Goal: Task Accomplishment & Management: Manage account settings

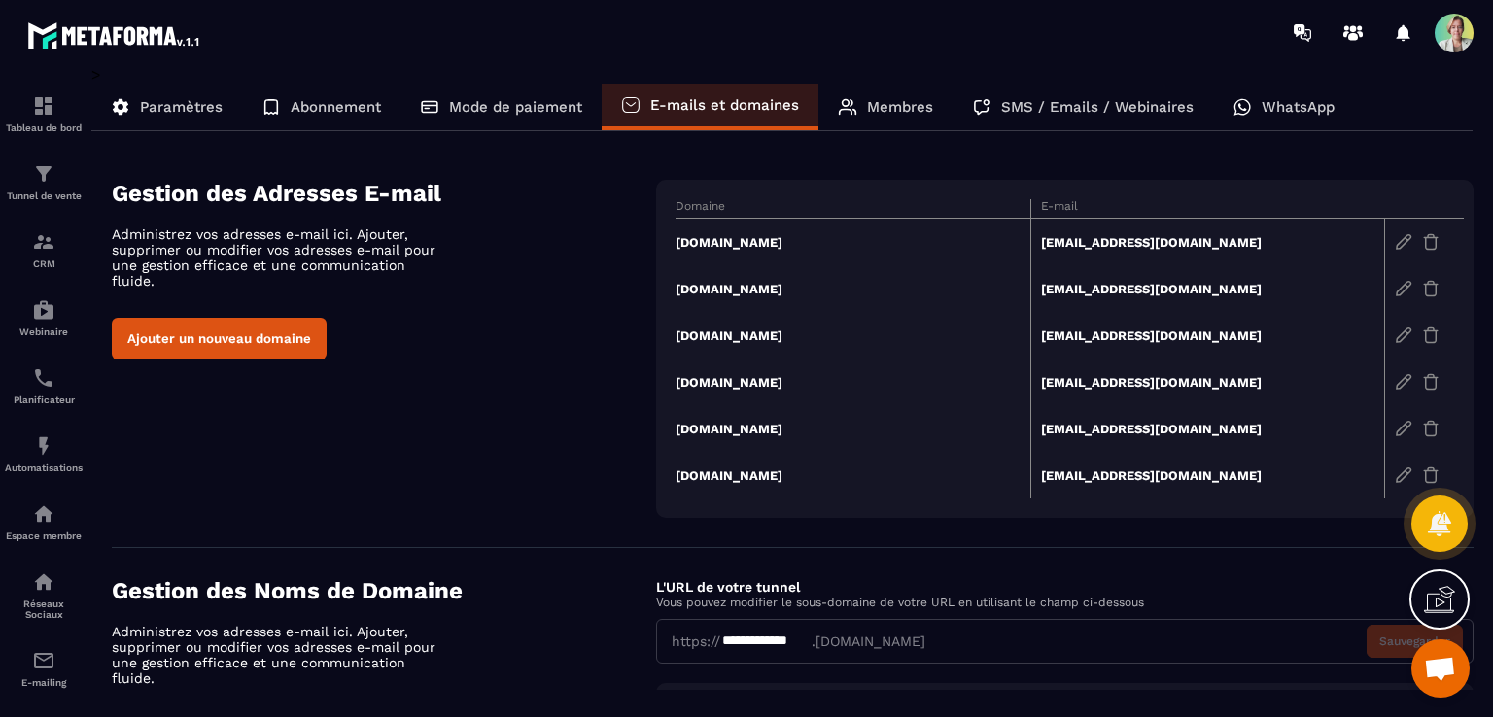
scroll to position [4829, 0]
click at [1441, 534] on icon at bounding box center [1439, 523] width 24 height 26
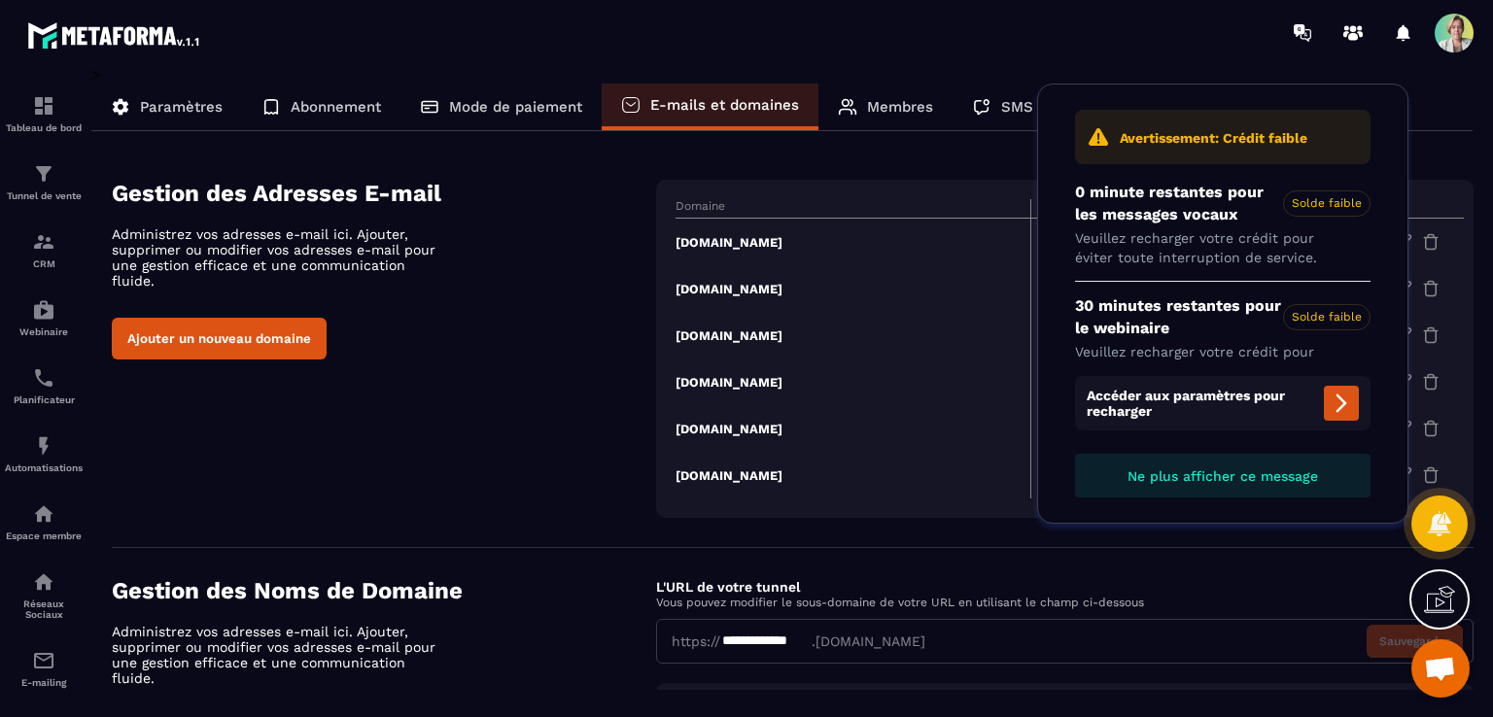
click at [1310, 471] on span "Ne plus afficher ce message" at bounding box center [1222, 476] width 191 height 16
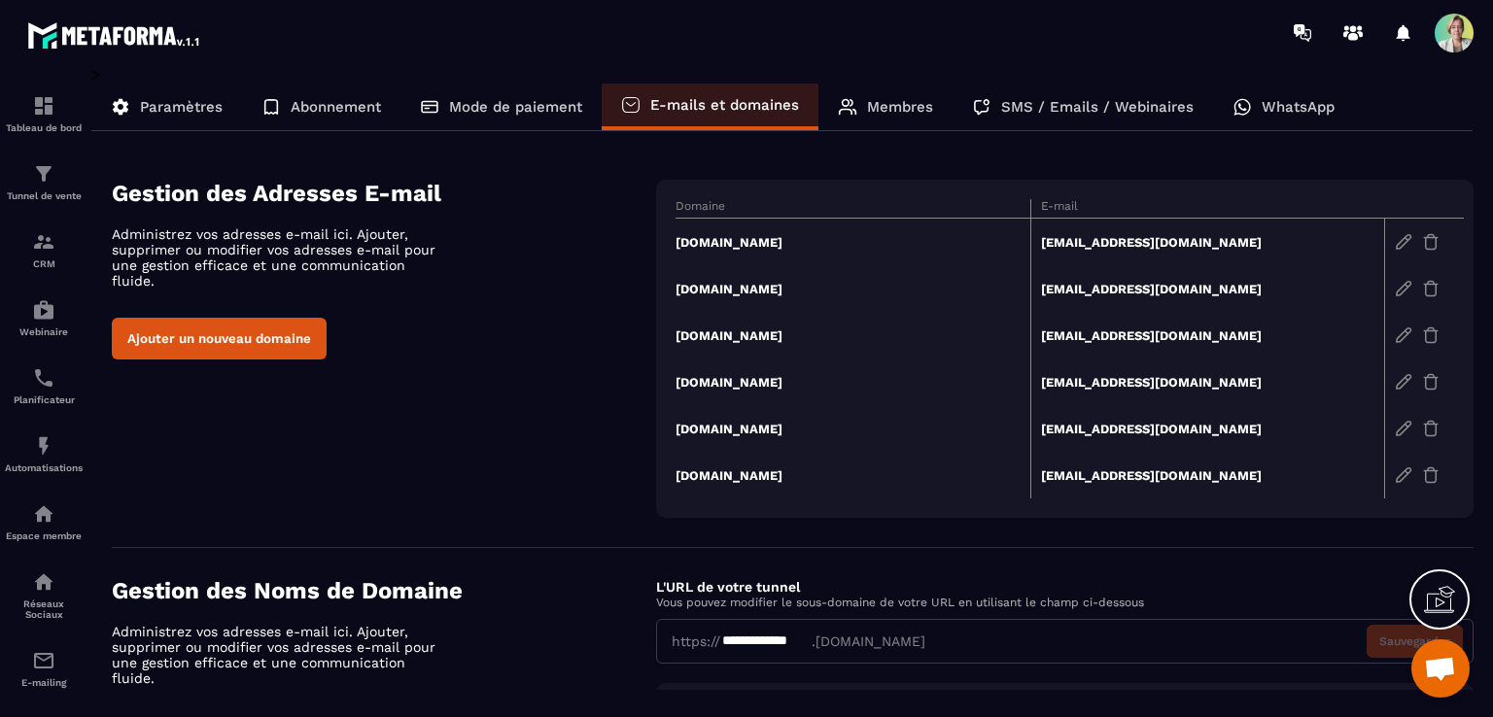
click at [1441, 674] on span "Ouvrir le chat" at bounding box center [1440, 670] width 32 height 27
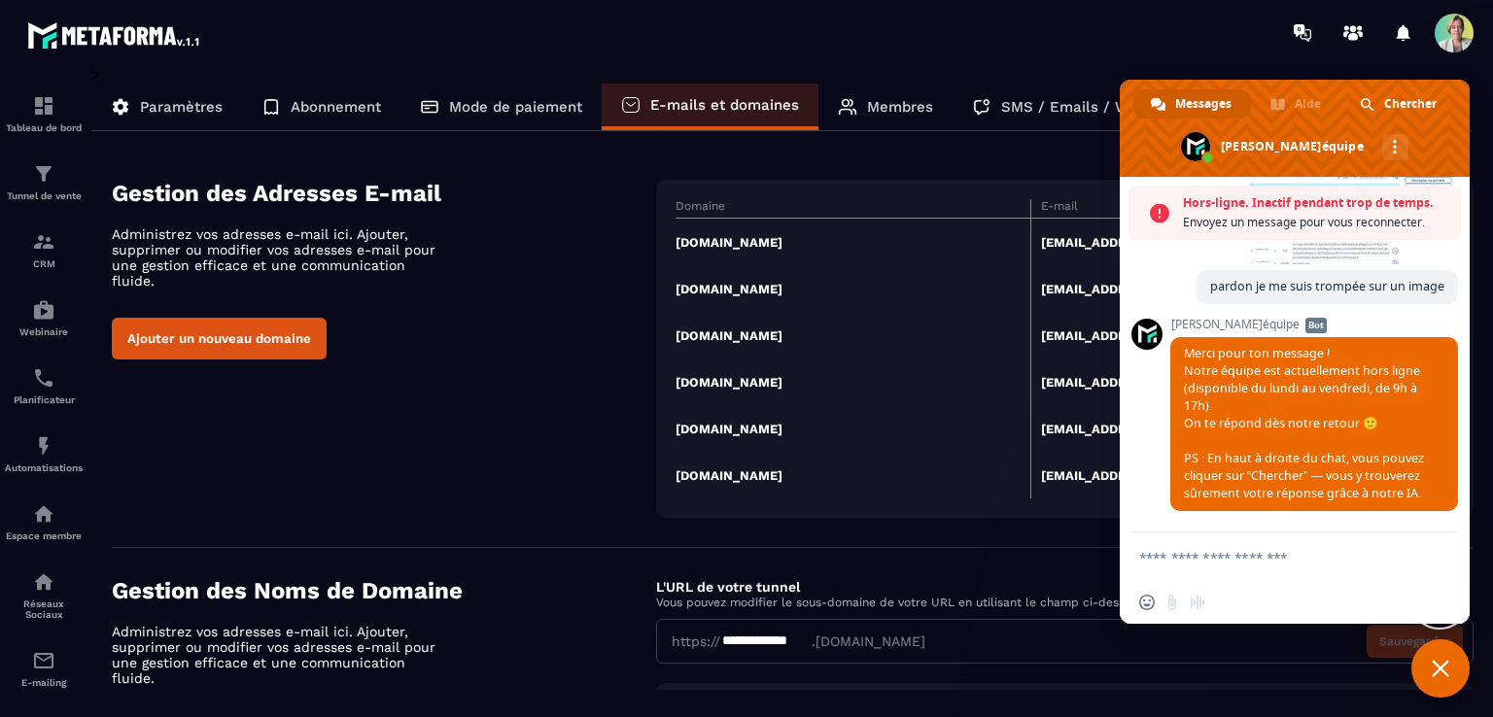
scroll to position [4892, 0]
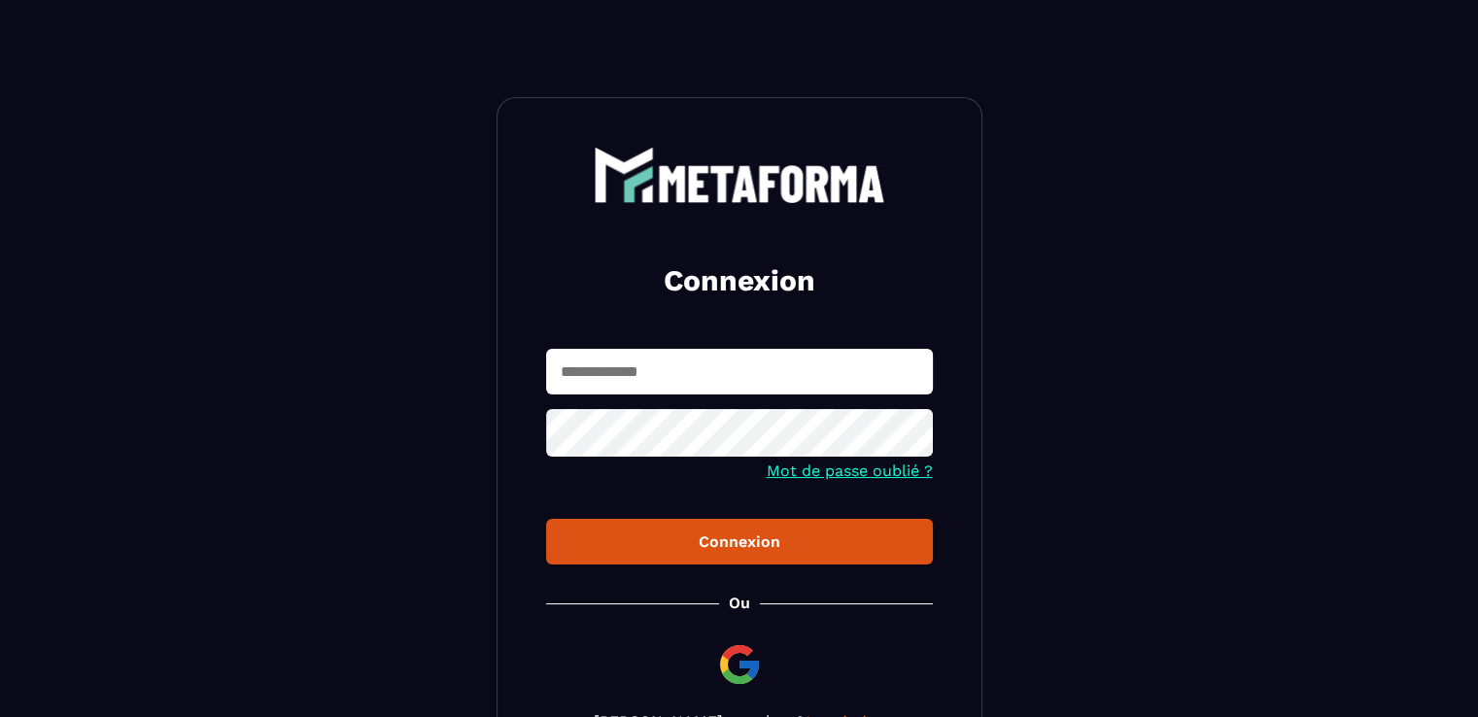
type input "**********"
click at [828, 538] on div "Connexion" at bounding box center [740, 542] width 356 height 18
